Goal: Find specific page/section: Find specific page/section

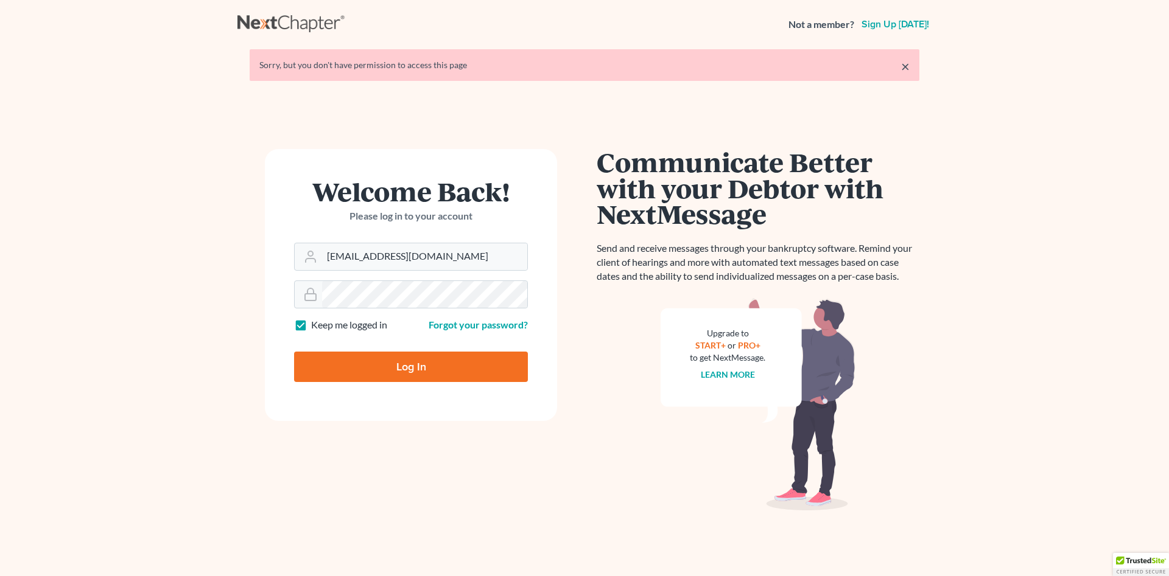
click at [454, 375] on input "Log In" at bounding box center [411, 367] width 234 height 30
type input "Thinking..."
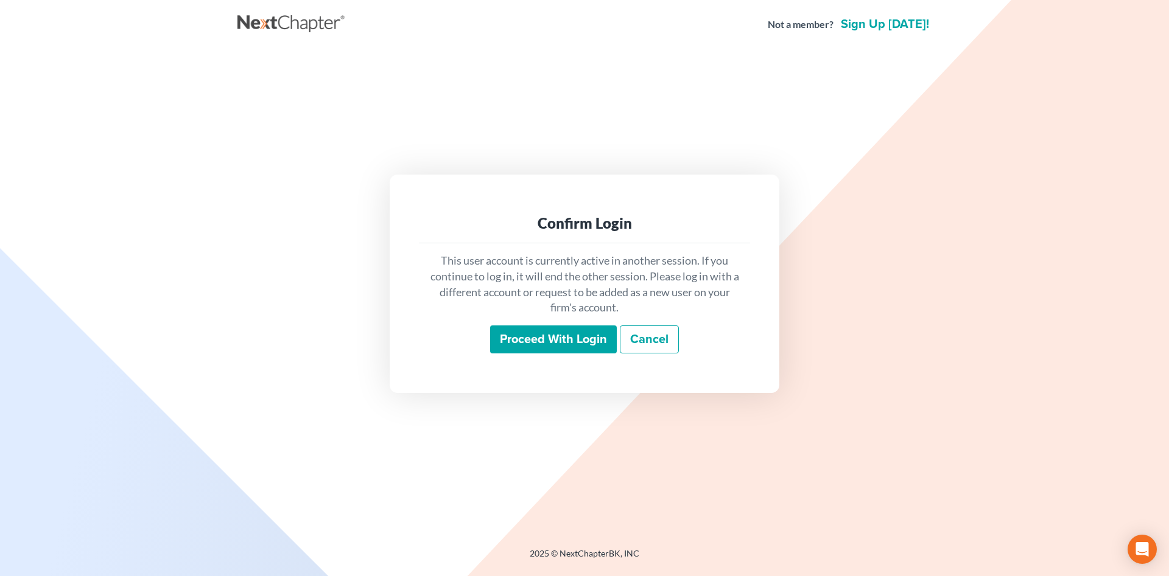
click at [535, 344] on input "Proceed with login" at bounding box center [553, 340] width 127 height 28
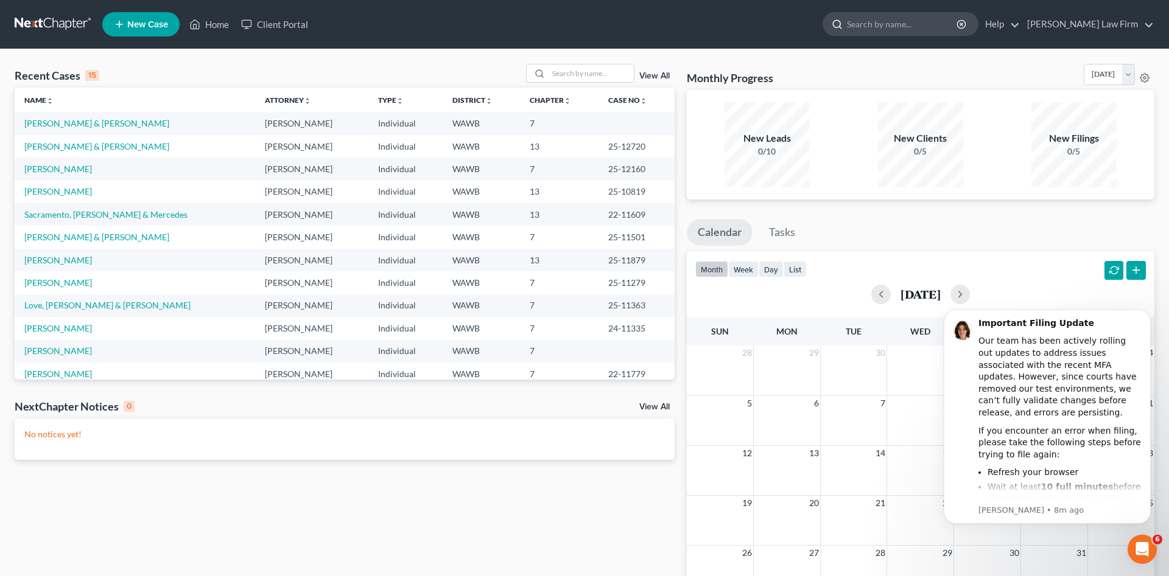
click at [956, 24] on input "search" at bounding box center [902, 24] width 111 height 23
type input "[PERSON_NAME]"
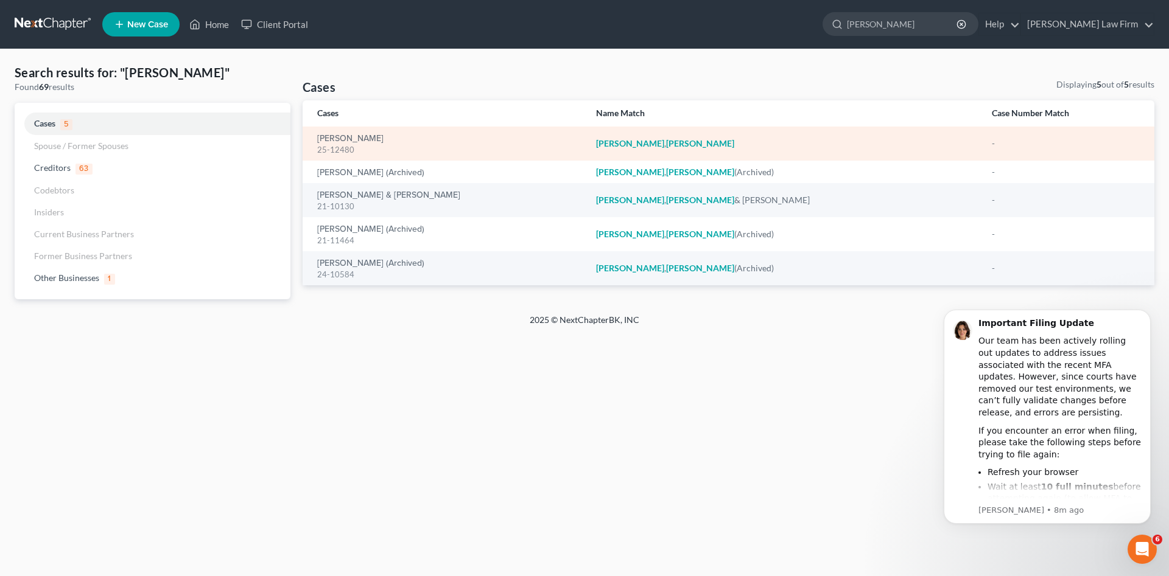
click at [343, 144] on div "25-12480" at bounding box center [446, 150] width 259 height 12
click at [343, 140] on link "[PERSON_NAME]" at bounding box center [350, 139] width 66 height 9
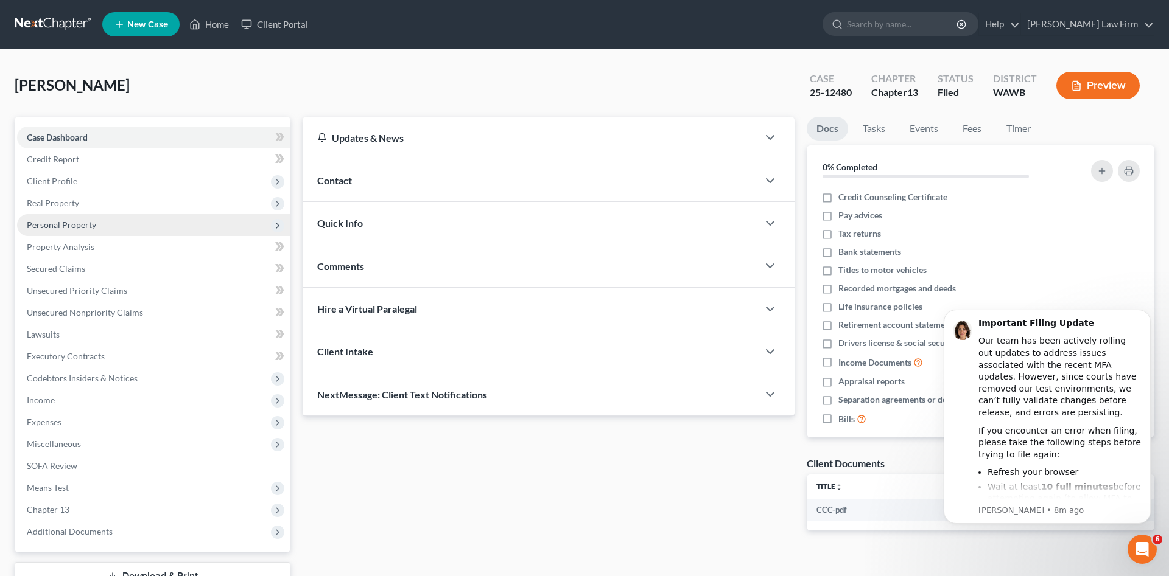
click at [135, 222] on span "Personal Property" at bounding box center [153, 225] width 273 height 22
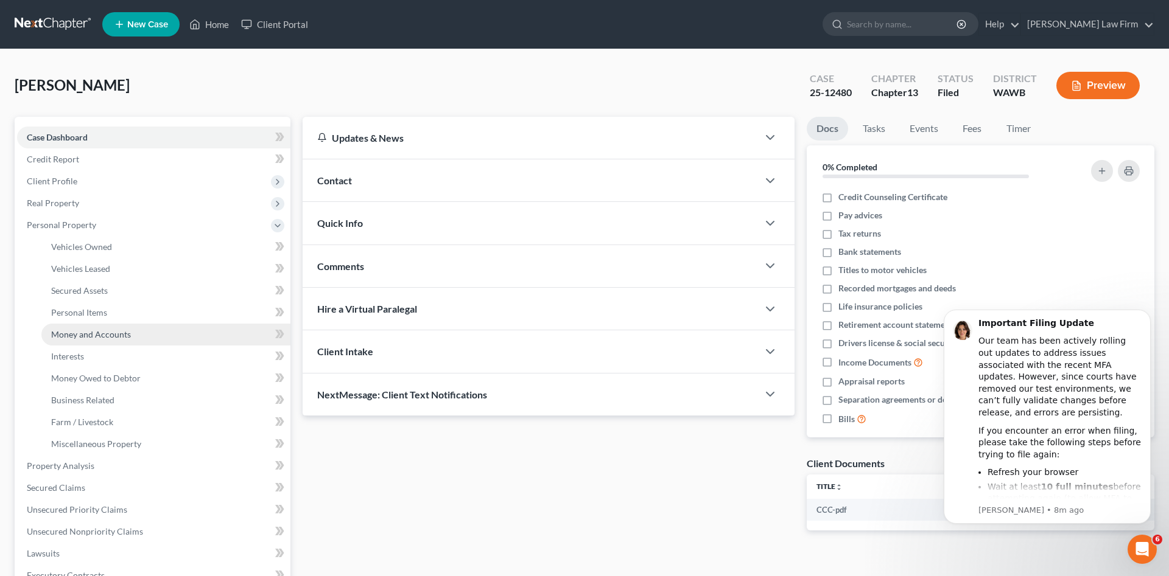
click at [152, 331] on link "Money and Accounts" at bounding box center [165, 335] width 249 height 22
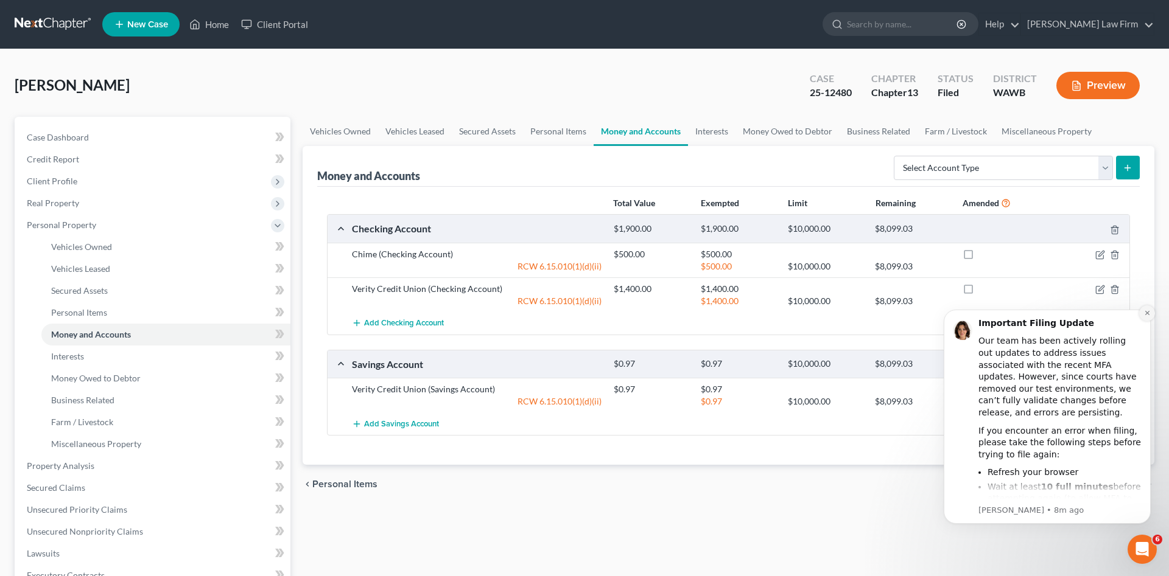
click at [1145, 310] on icon "Dismiss notification" at bounding box center [1147, 313] width 7 height 7
